Goal: Task Accomplishment & Management: Manage account settings

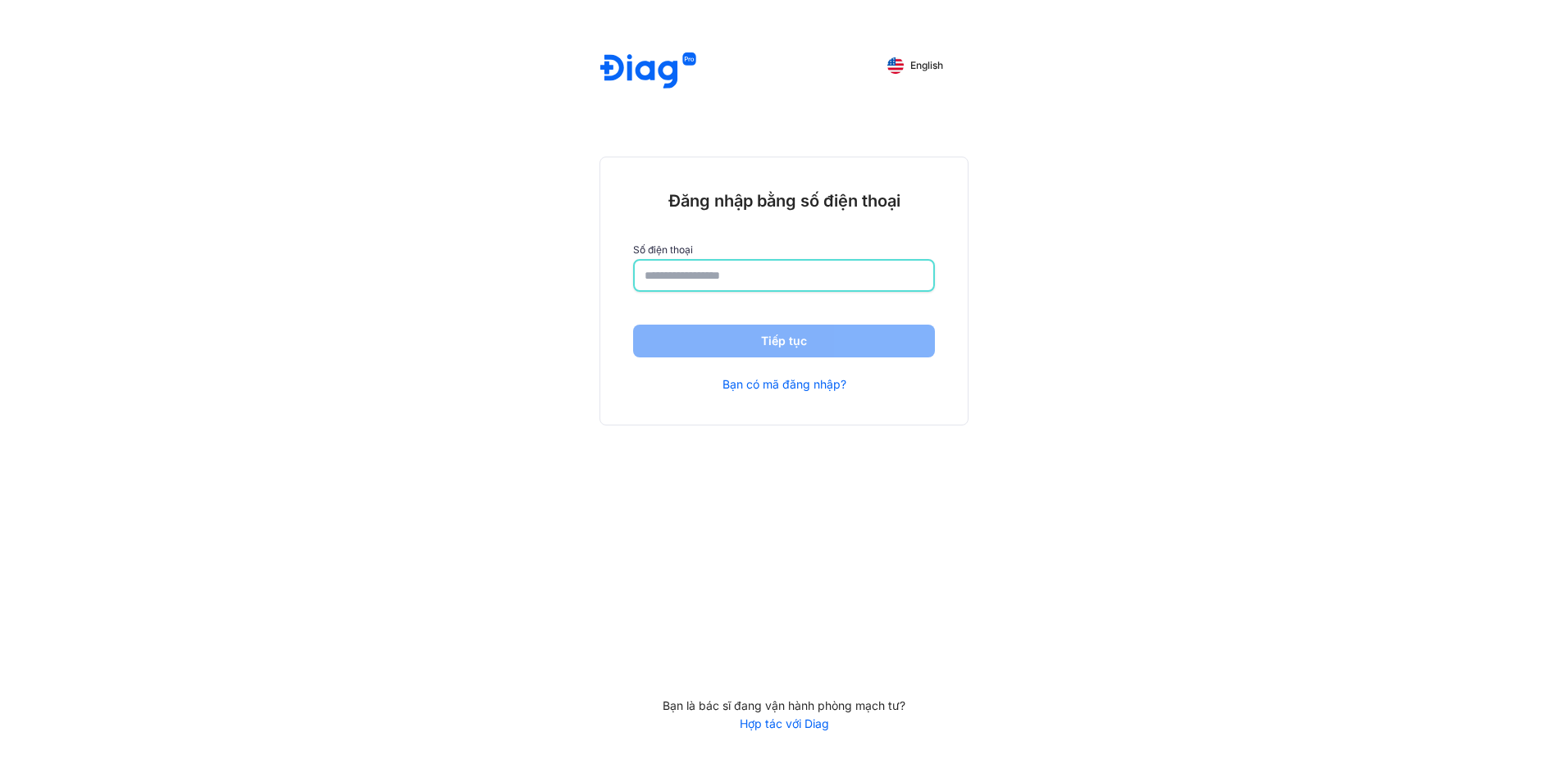
click at [749, 286] on input "number" at bounding box center [783, 275] width 278 height 30
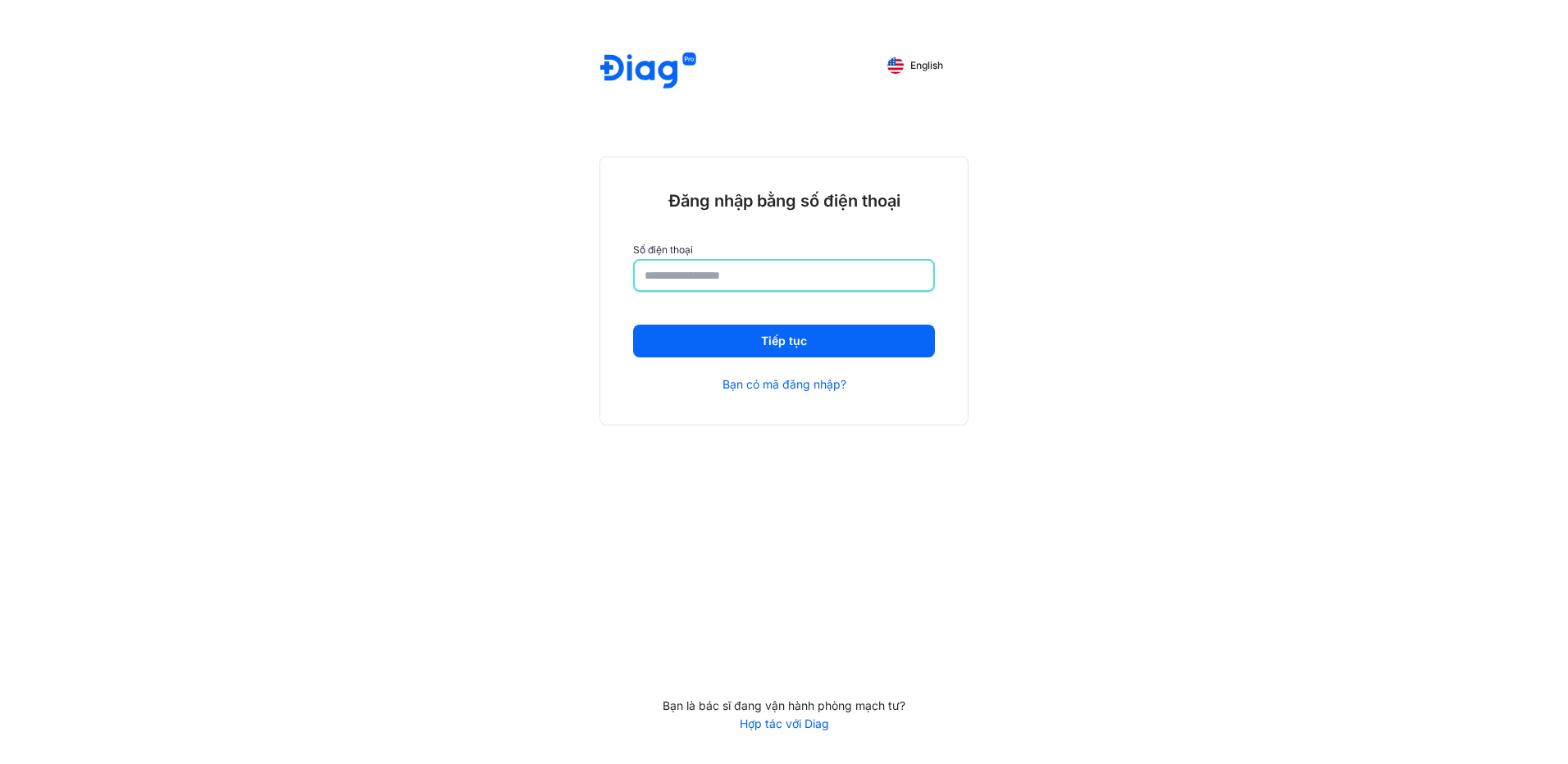
type input "*"
type input "**********"
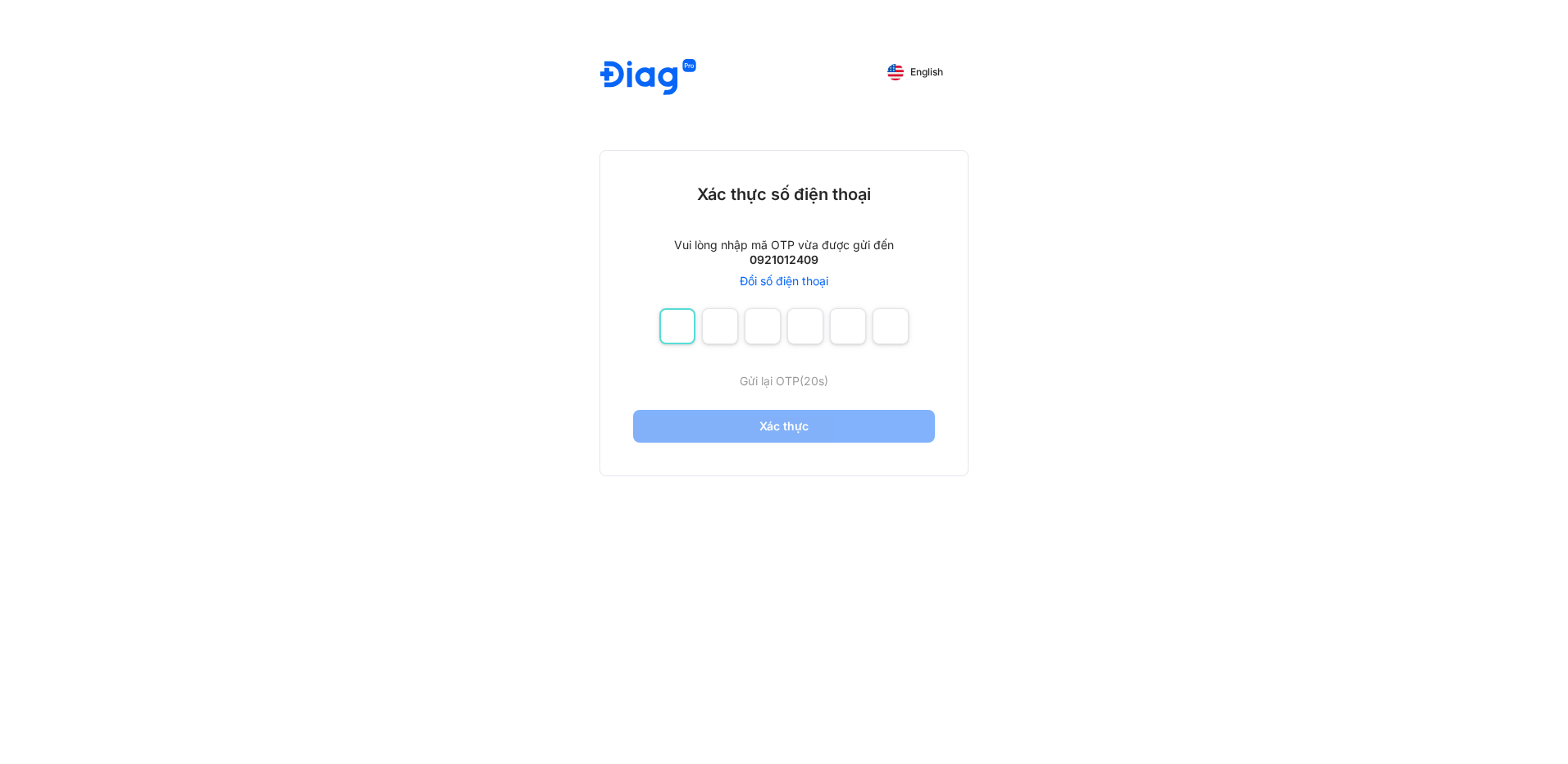
click at [670, 330] on input "number" at bounding box center [678, 326] width 36 height 36
type input "*"
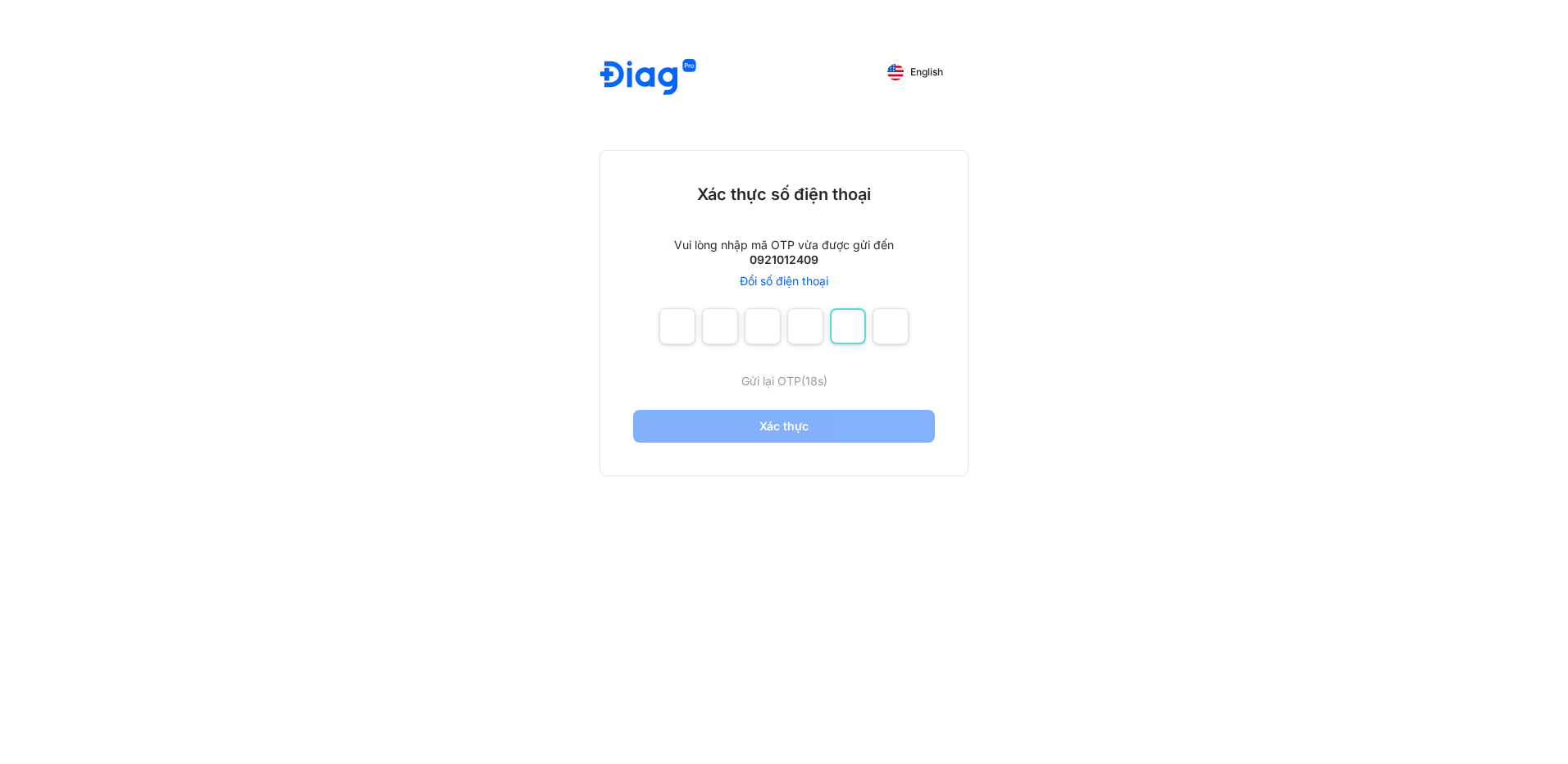
type input "*"
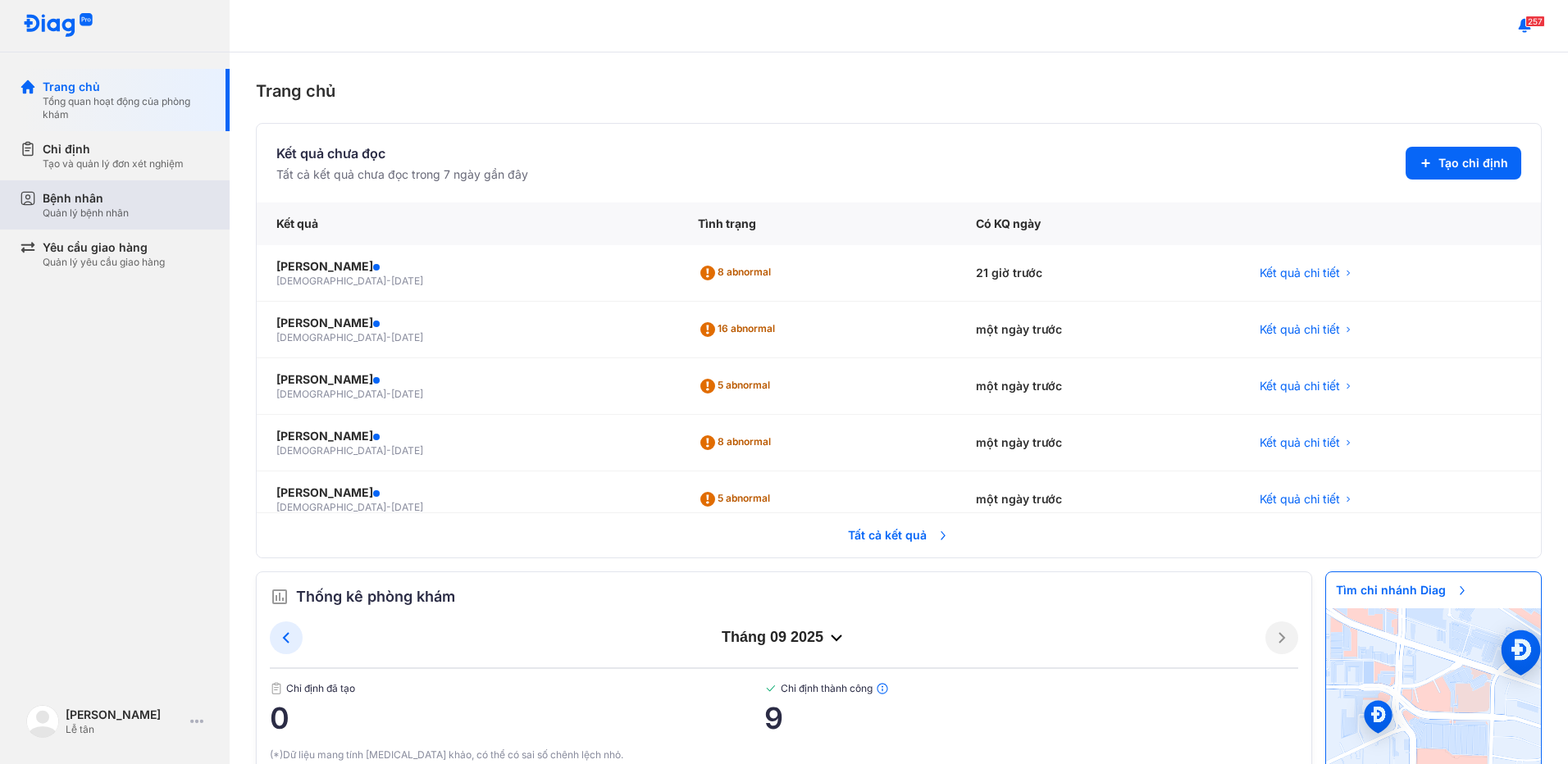
click at [99, 209] on div "Quản lý bệnh nhân" at bounding box center [86, 213] width 87 height 14
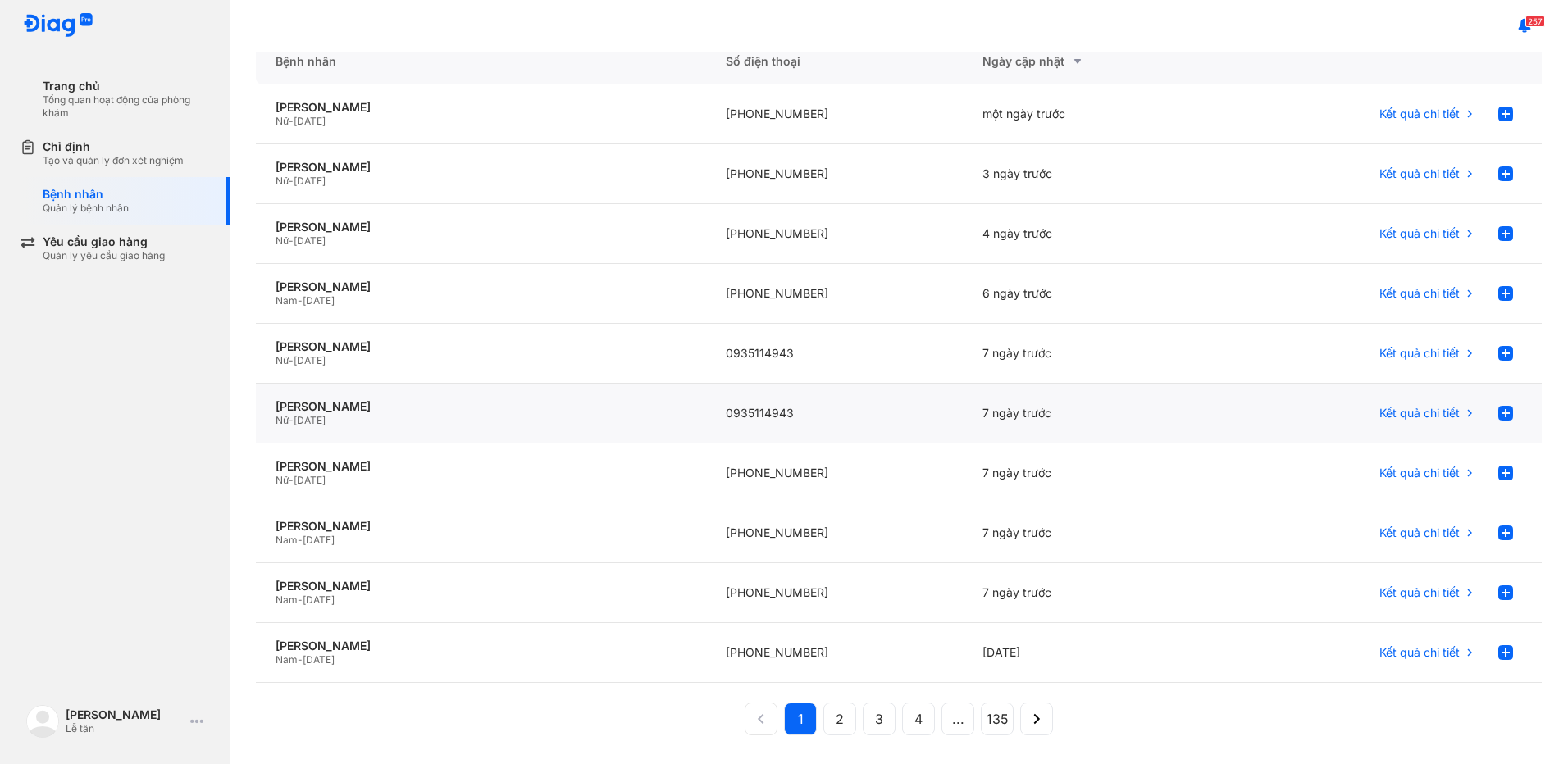
scroll to position [172, 0]
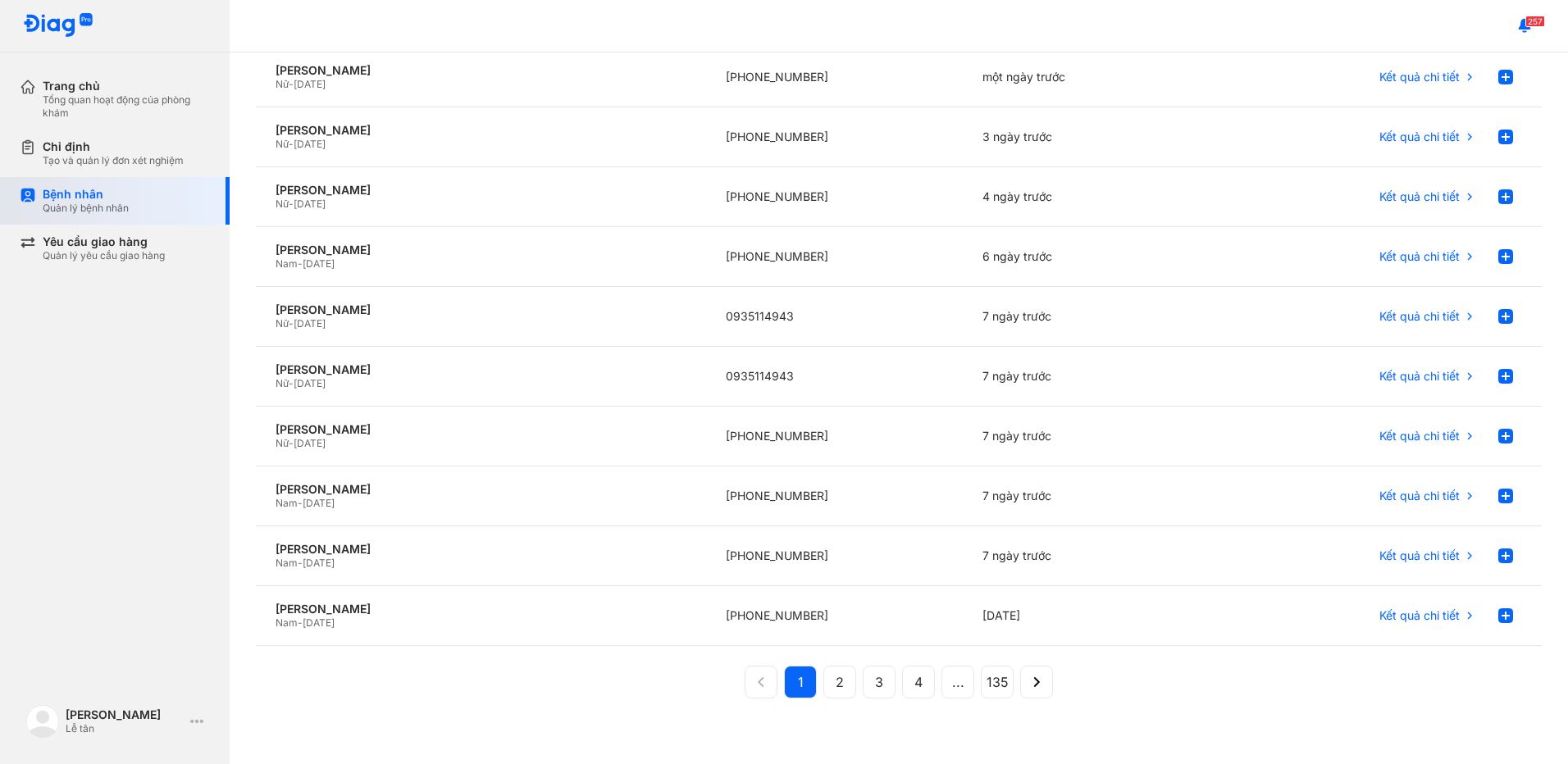
click at [104, 196] on div "Bệnh nhân" at bounding box center [86, 194] width 87 height 14
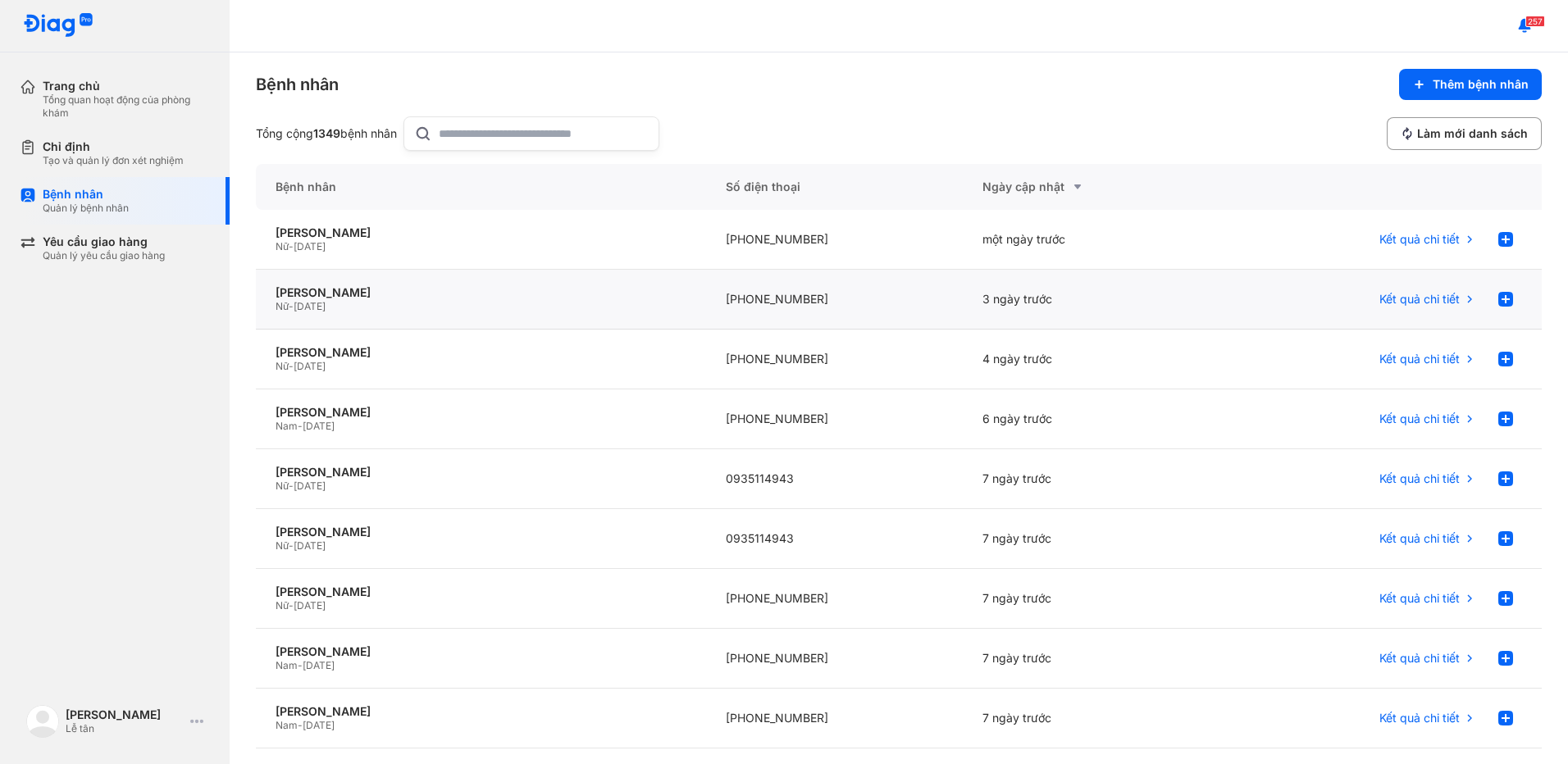
scroll to position [0, 0]
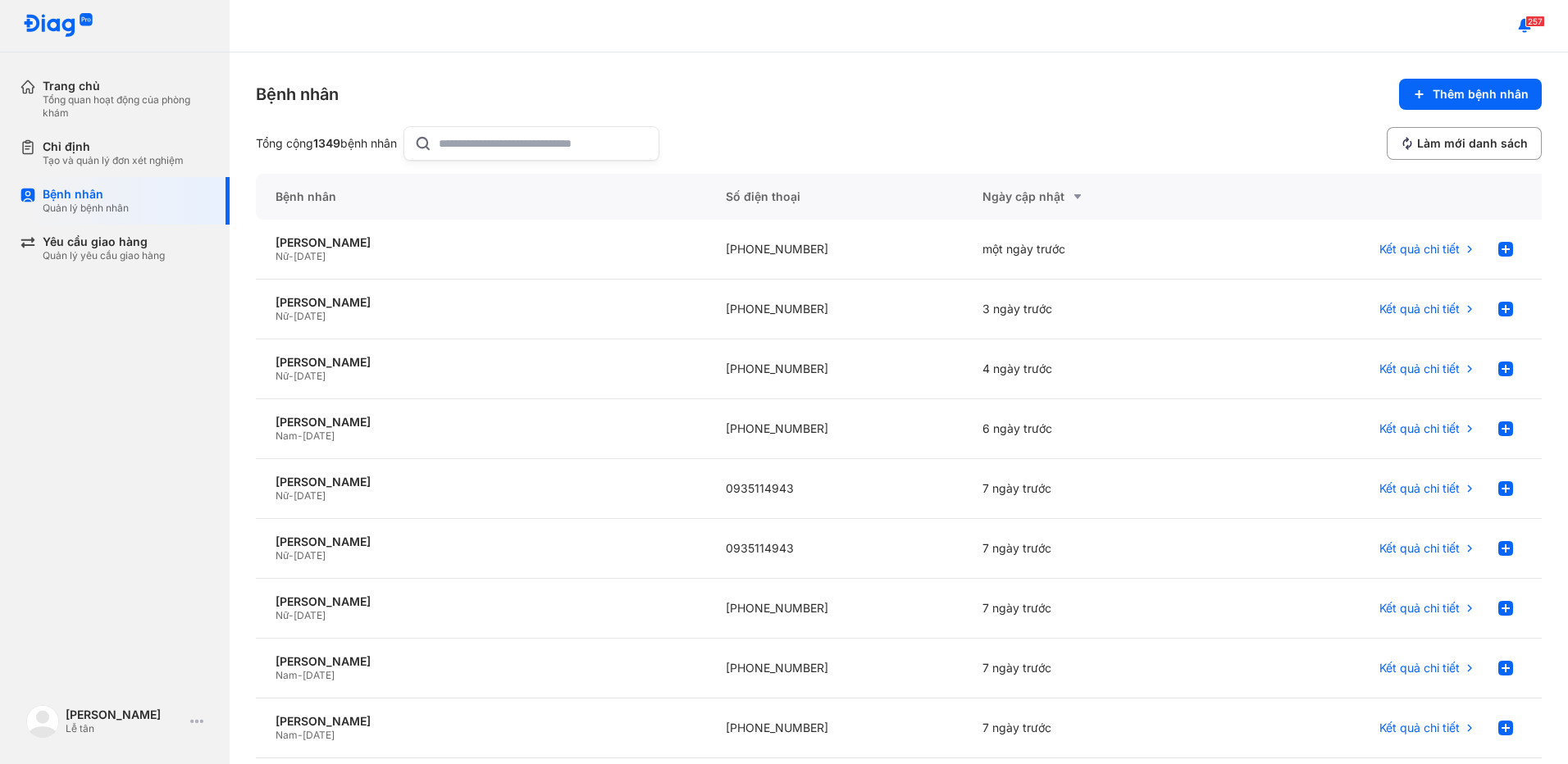
click at [533, 139] on input "text" at bounding box center [543, 143] width 210 height 32
drag, startPoint x: 469, startPoint y: 141, endPoint x: 356, endPoint y: 148, distance: 113.2
click at [376, 148] on div "Tổng cộng 379 bệnh nhân **" at bounding box center [454, 143] width 397 height 34
type input "**********"
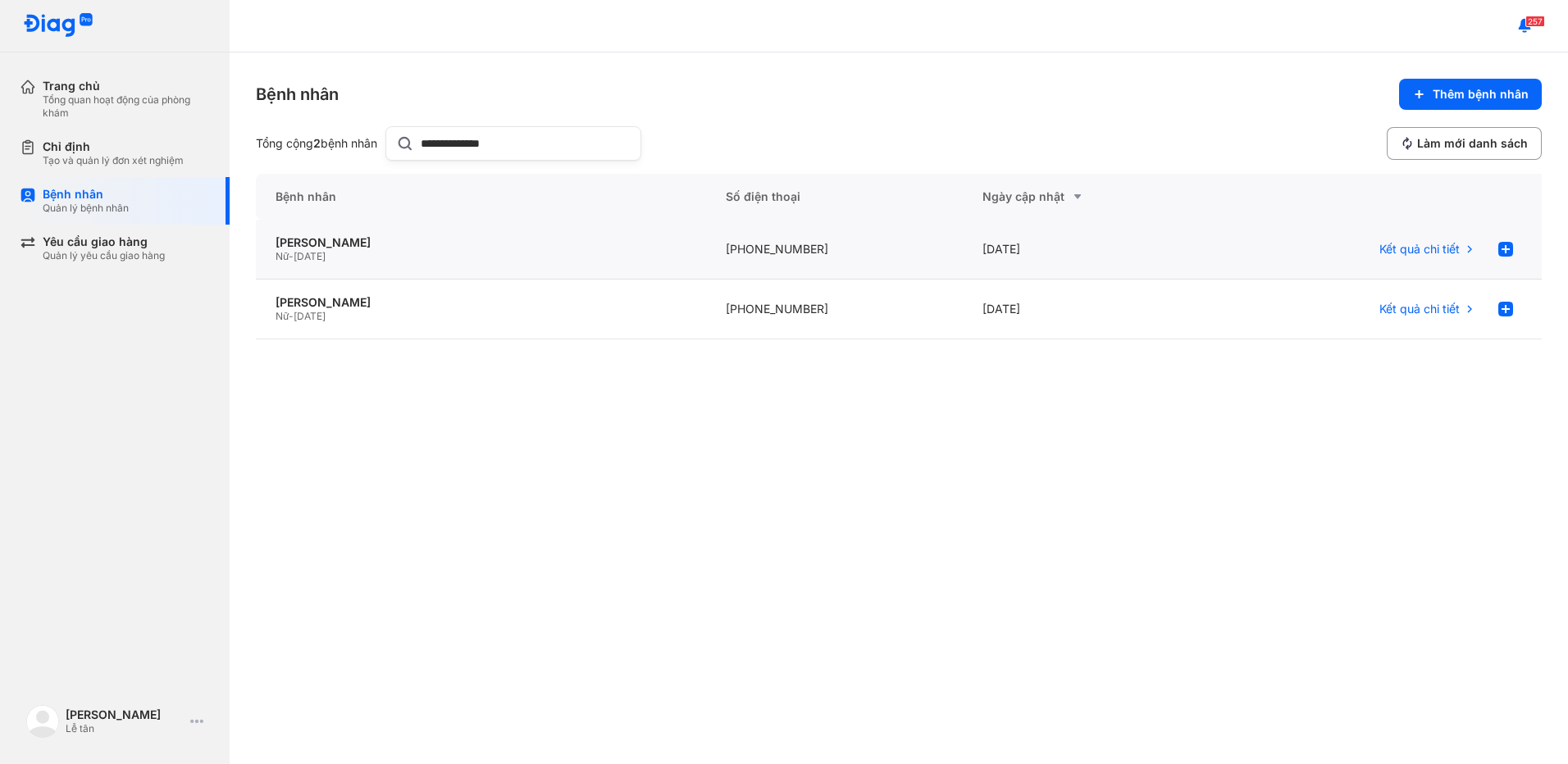
click at [852, 249] on div "[PHONE_NUMBER]" at bounding box center [835, 250] width 258 height 59
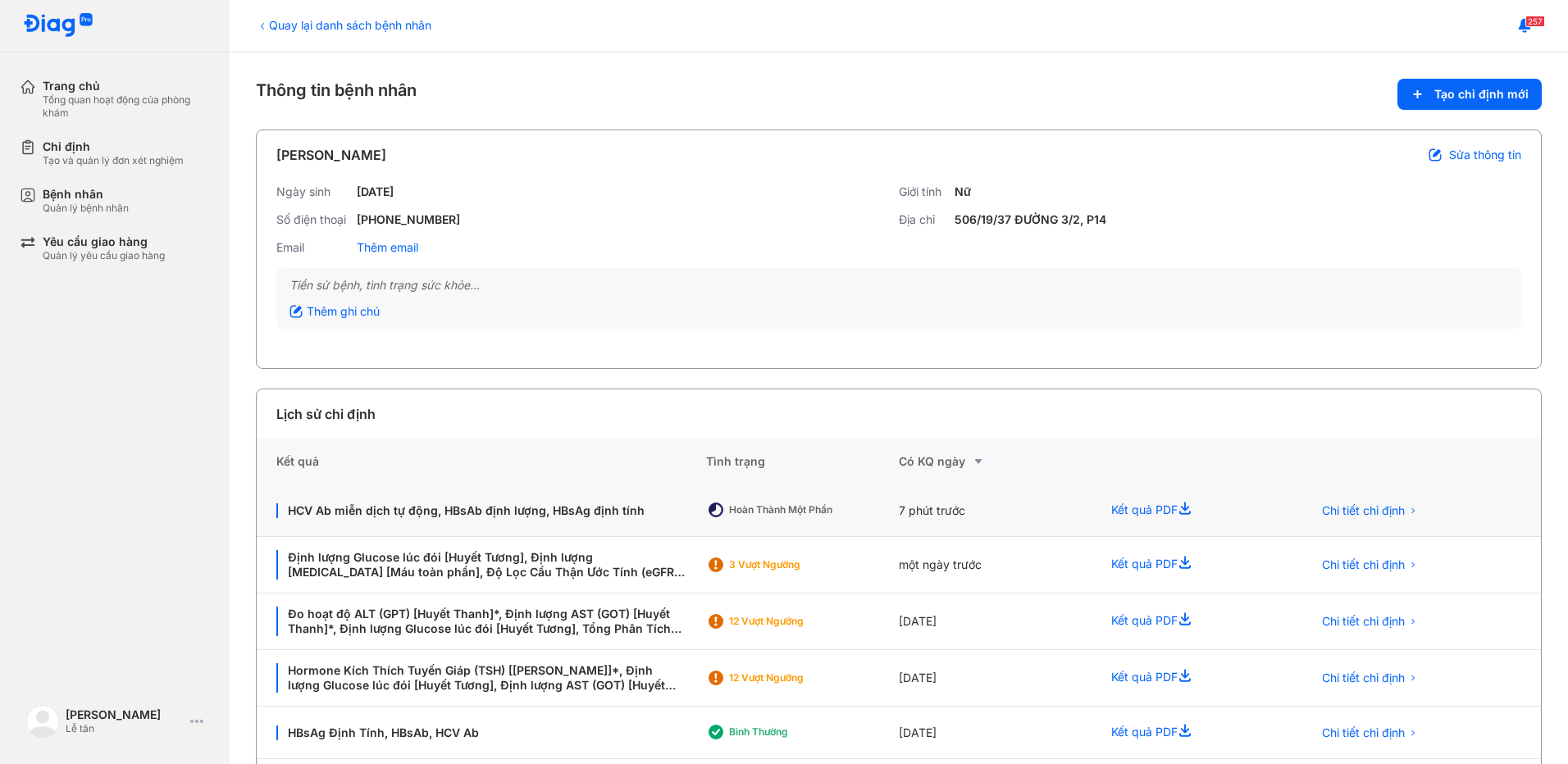
click at [793, 507] on div "Hoàn thành một phần" at bounding box center [795, 510] width 132 height 14
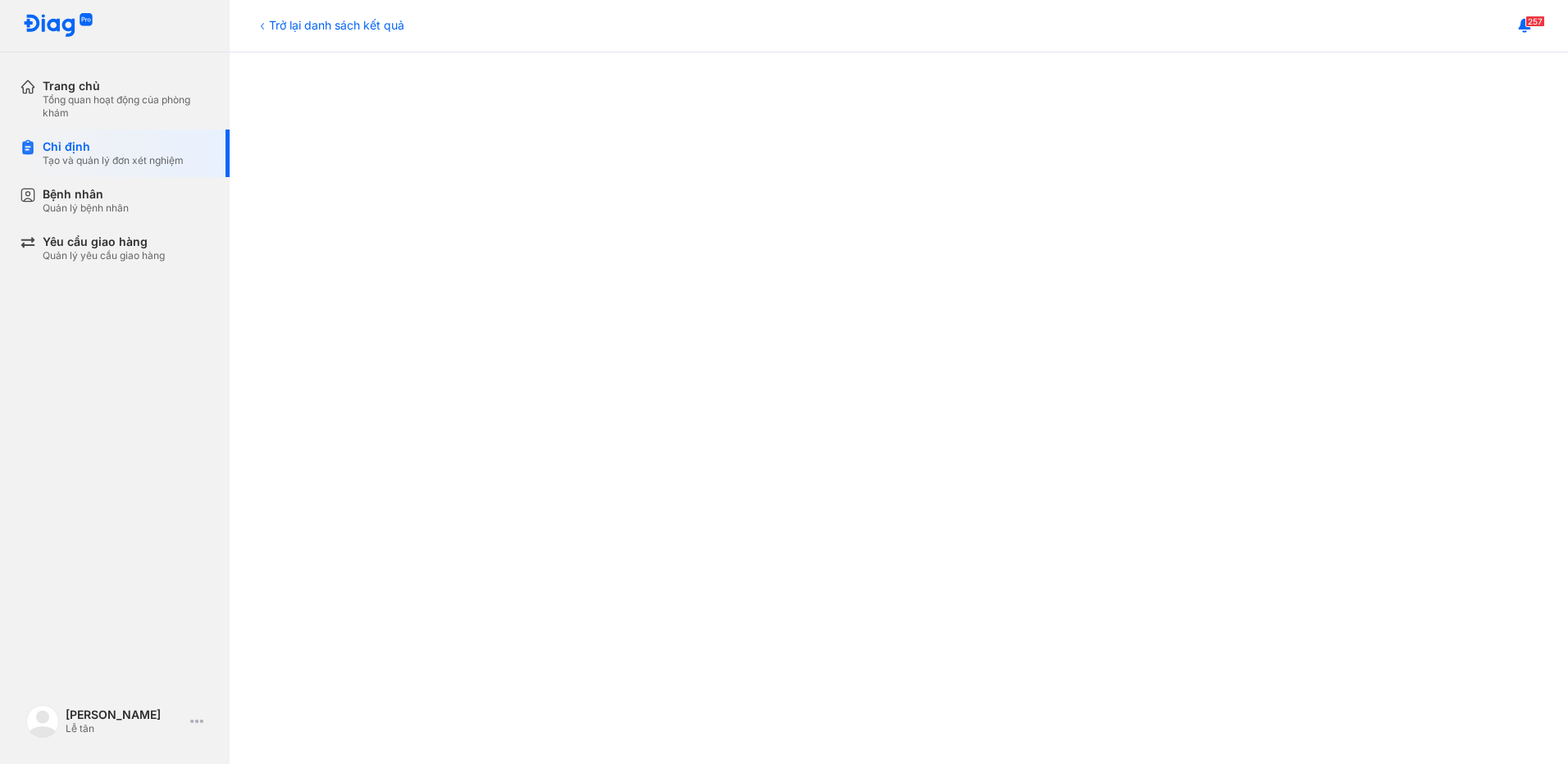
scroll to position [319, 0]
